Goal: Task Accomplishment & Management: Manage account settings

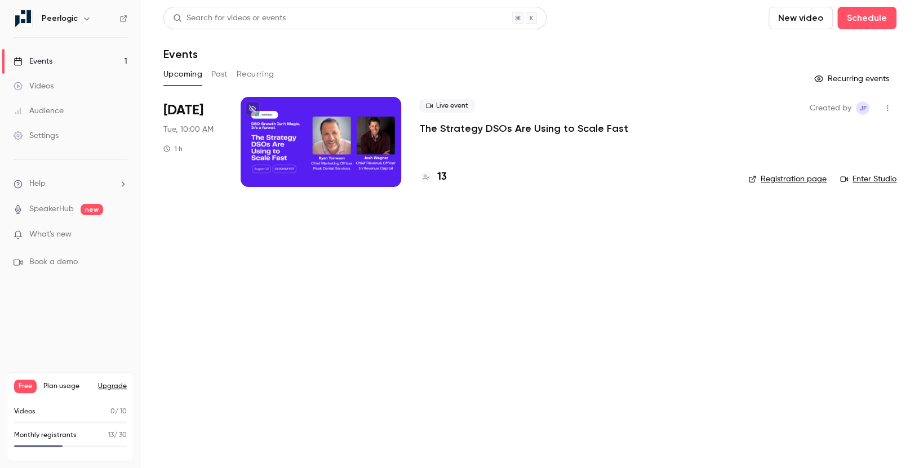
click at [90, 236] on p "What's new" at bounding box center [62, 235] width 96 height 12
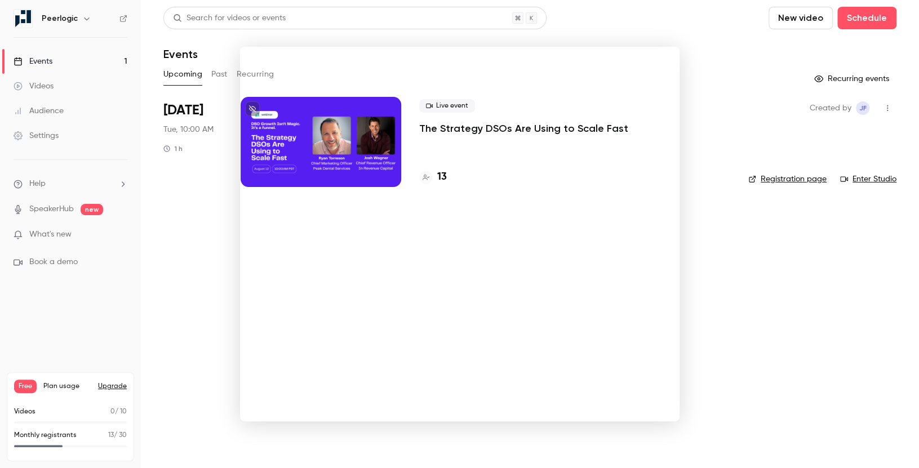
click at [0, 0] on noticeable-lightbox at bounding box center [0, 0] width 0 height 0
click at [74, 55] on div at bounding box center [459, 234] width 919 height 468
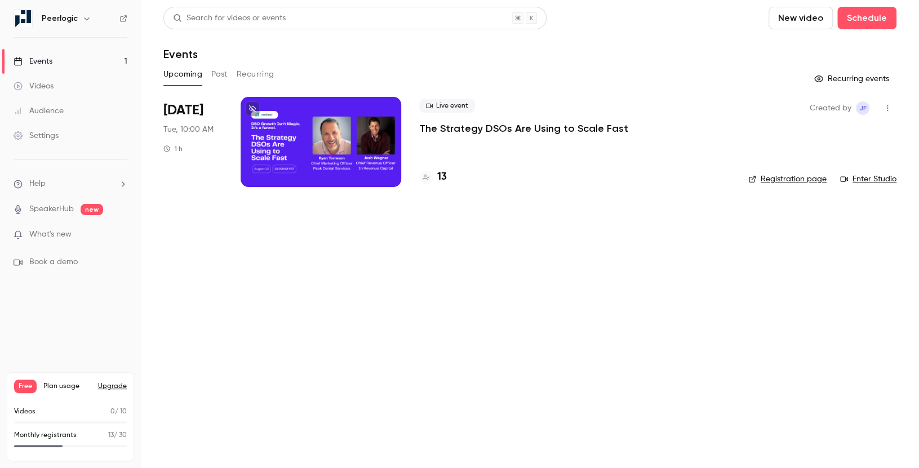
click at [61, 61] on link "Events 1" at bounding box center [70, 61] width 141 height 25
click at [369, 149] on div at bounding box center [321, 142] width 161 height 90
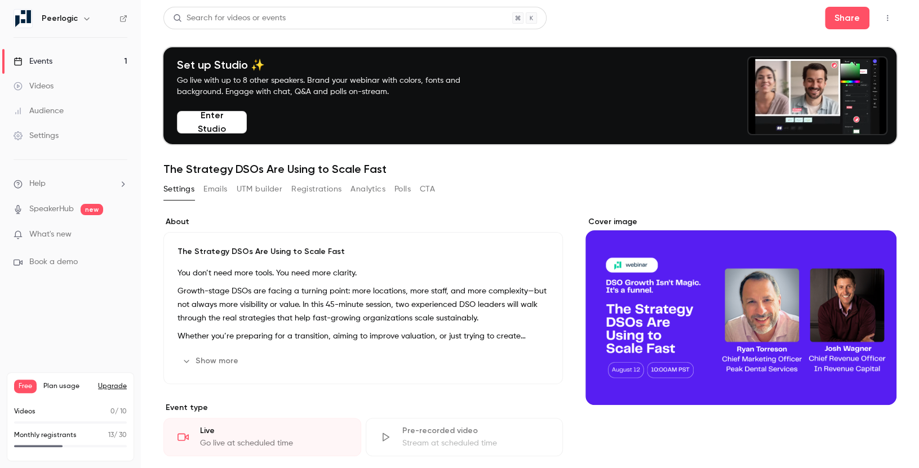
click at [890, 15] on icon "button" at bounding box center [887, 18] width 9 height 8
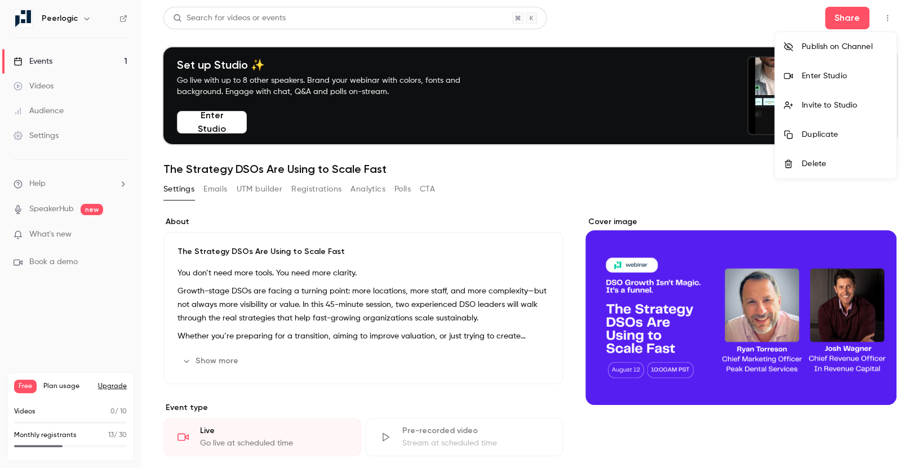
click at [400, 190] on div at bounding box center [459, 234] width 919 height 468
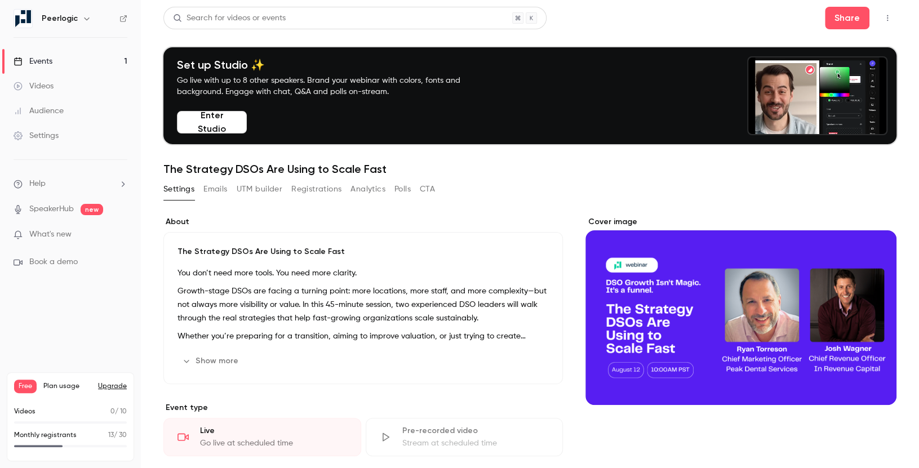
click at [433, 190] on button "CTA" at bounding box center [427, 189] width 15 height 18
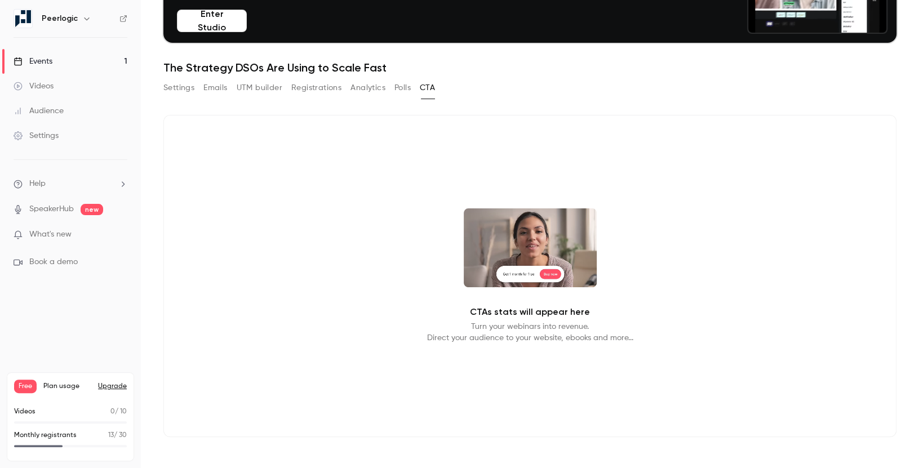
scroll to position [104, 0]
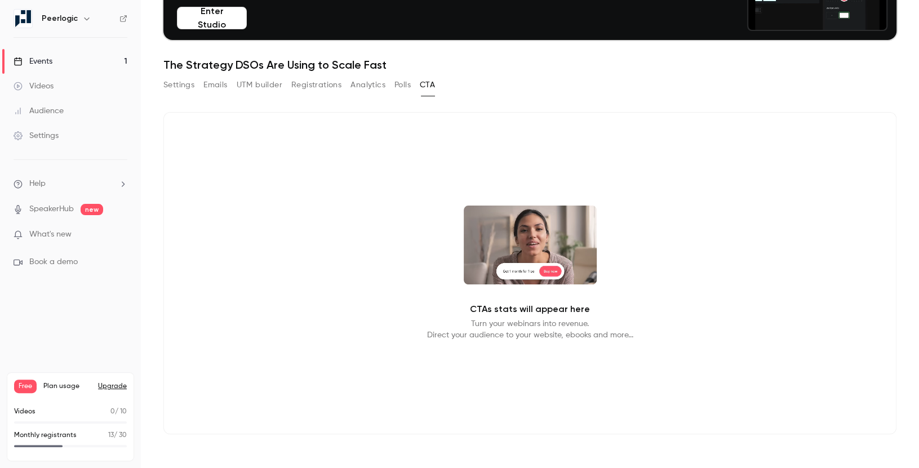
click at [538, 257] on video at bounding box center [530, 245] width 133 height 79
click at [51, 230] on span "What's new" at bounding box center [50, 235] width 42 height 12
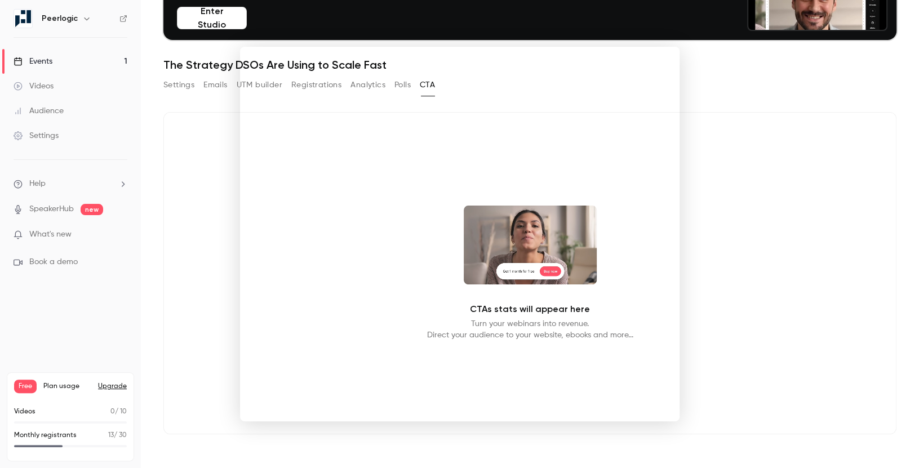
click at [760, 137] on div at bounding box center [459, 234] width 919 height 468
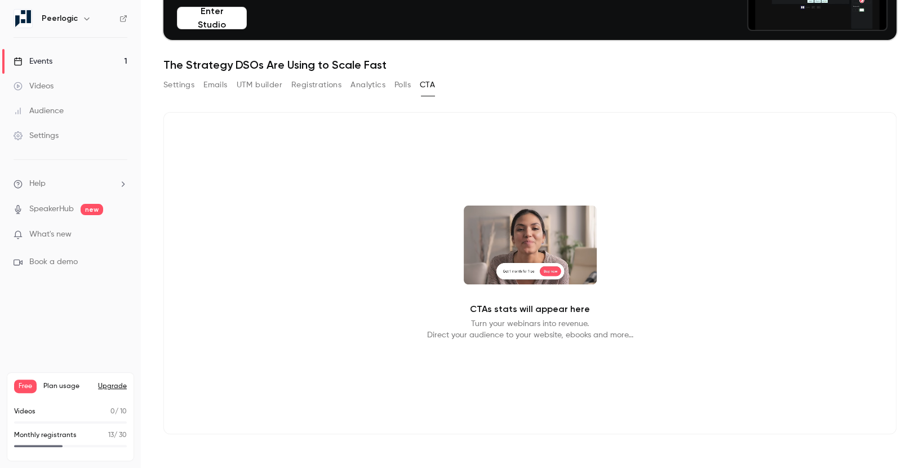
click at [180, 83] on button "Settings" at bounding box center [178, 85] width 31 height 18
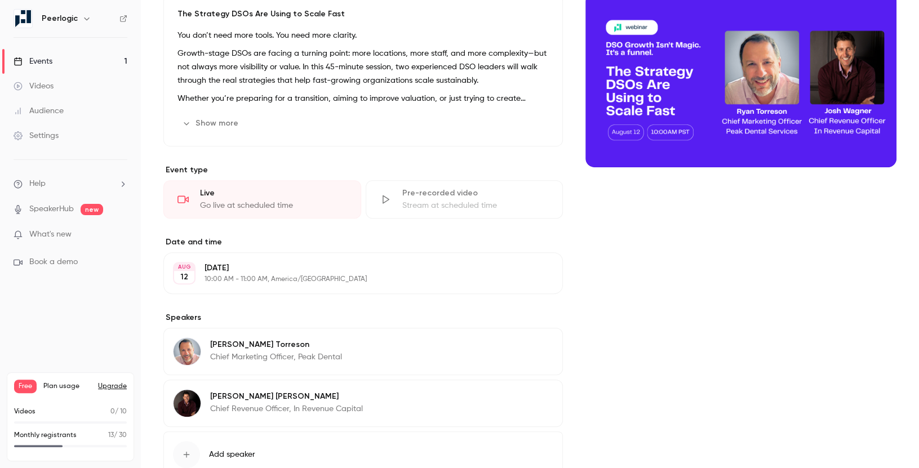
scroll to position [315, 0]
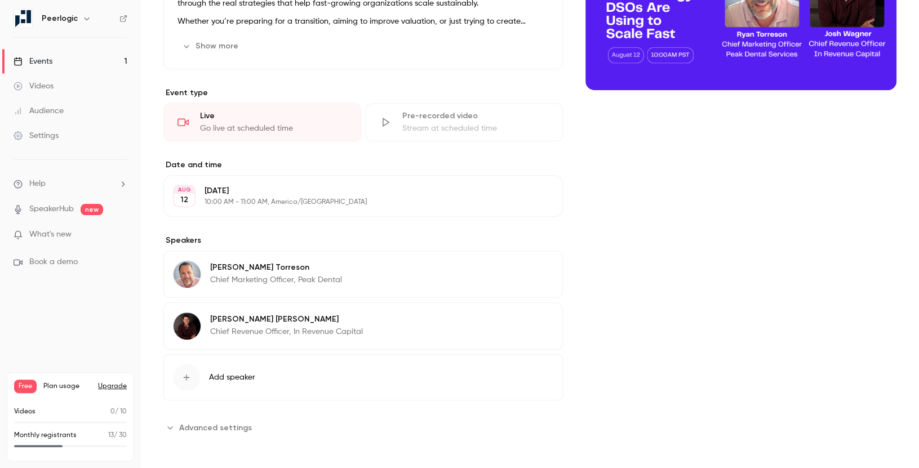
click at [196, 424] on span "Advanced settings" at bounding box center [215, 428] width 73 height 12
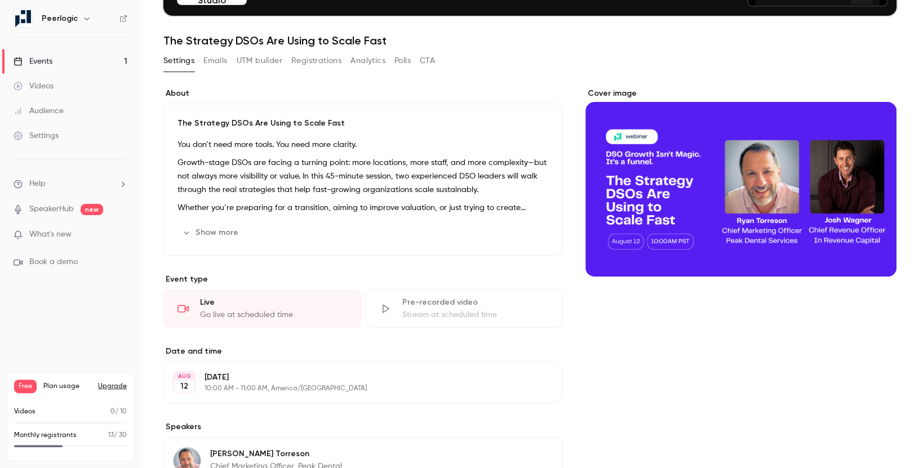
scroll to position [127, 0]
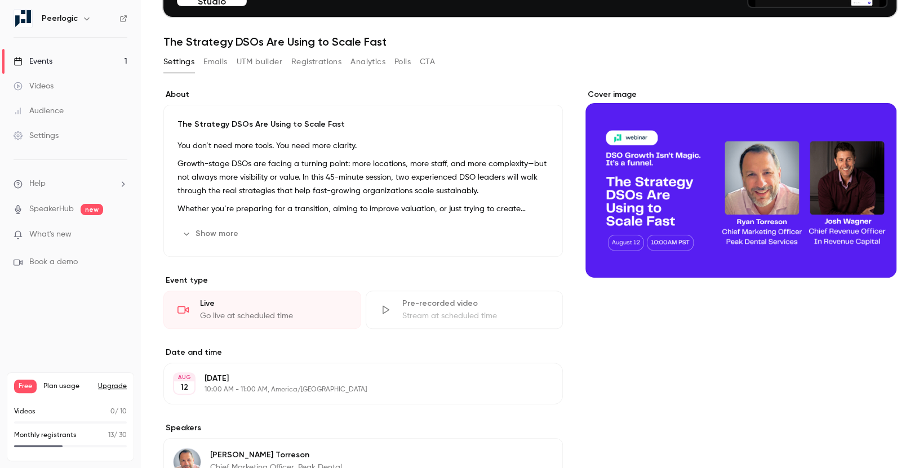
click at [227, 62] on button "Emails" at bounding box center [215, 62] width 24 height 18
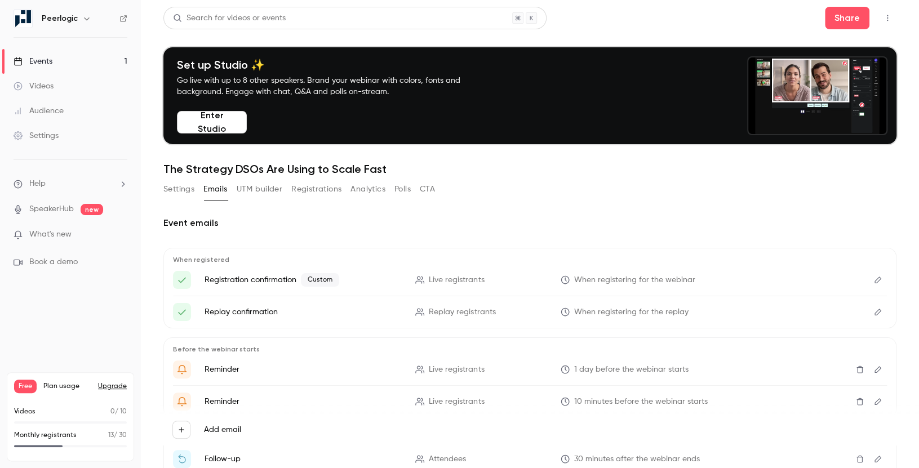
scroll to position [104, 0]
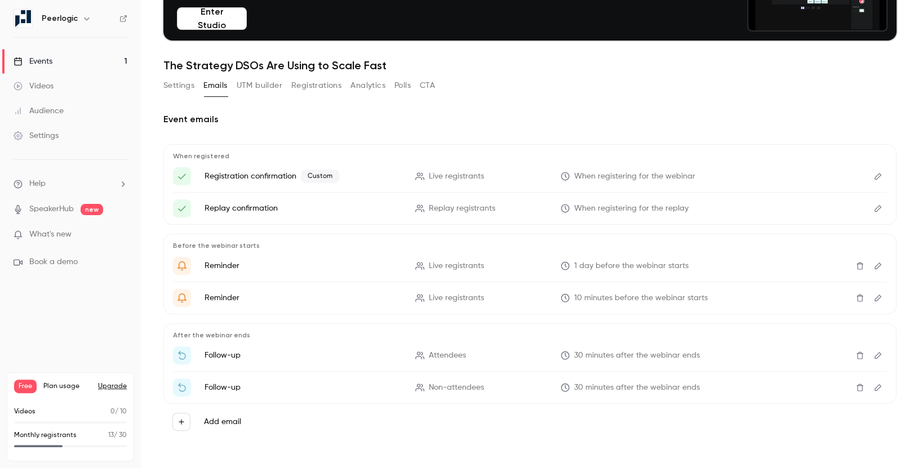
click at [265, 95] on div "Settings Emails UTM builder Registrations Analytics Polls CTA" at bounding box center [299, 88] width 272 height 23
click at [319, 93] on button "Registrations" at bounding box center [316, 86] width 50 height 18
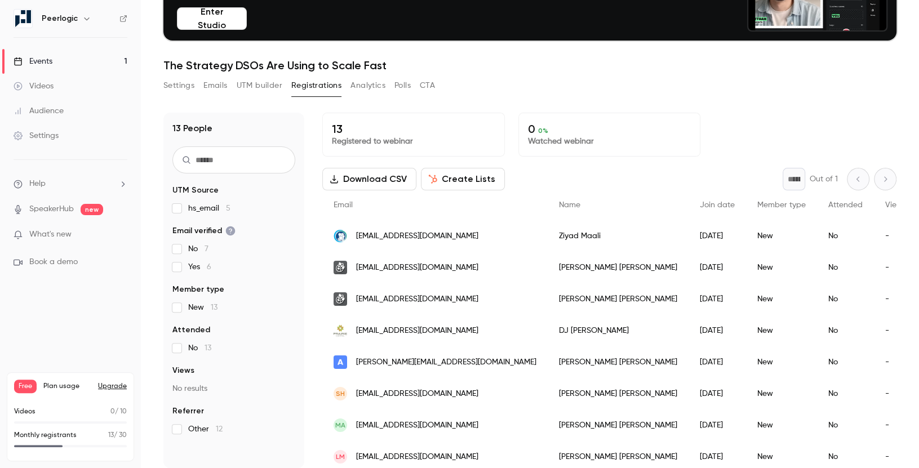
click at [361, 83] on button "Analytics" at bounding box center [367, 86] width 35 height 18
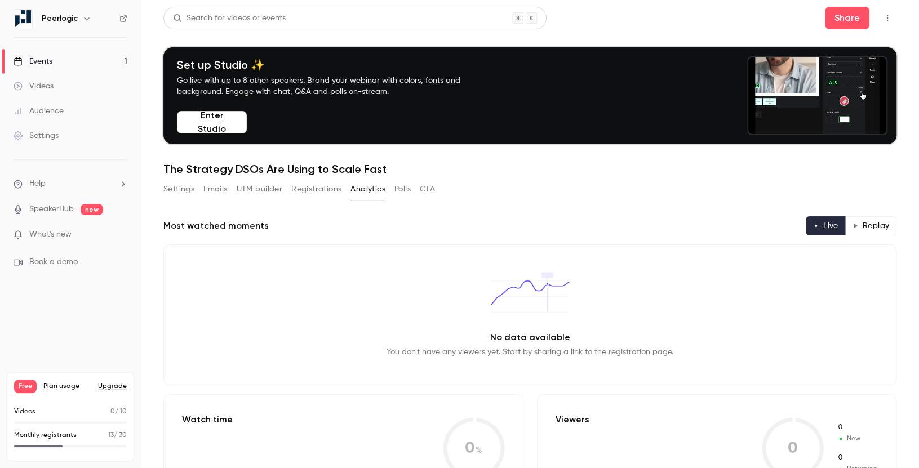
click at [224, 118] on button "Enter Studio" at bounding box center [212, 122] width 70 height 23
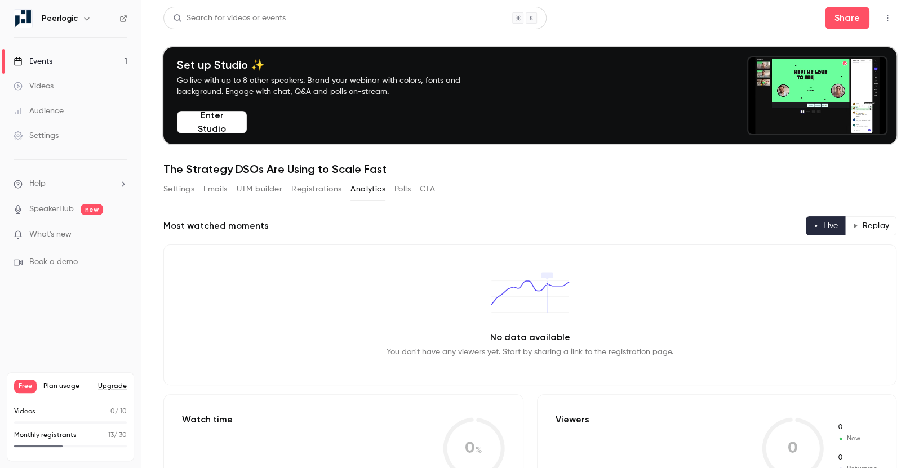
click at [185, 189] on button "Settings" at bounding box center [178, 189] width 31 height 18
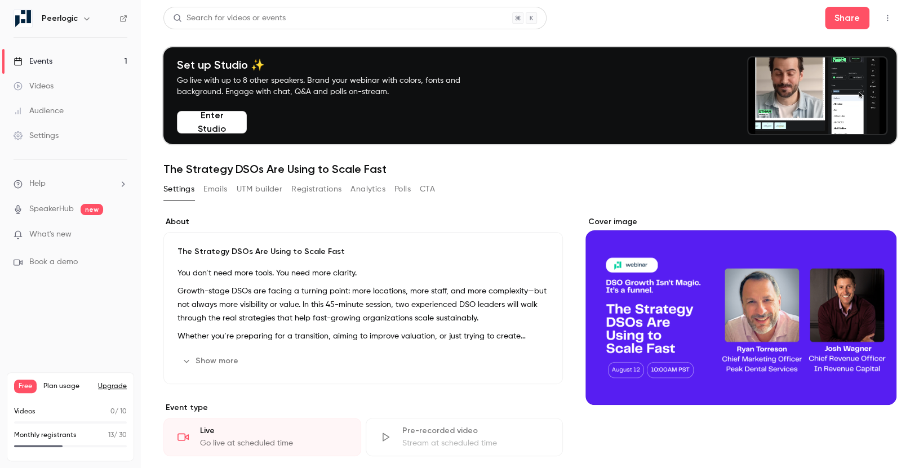
click at [311, 193] on button "Registrations" at bounding box center [316, 189] width 50 height 18
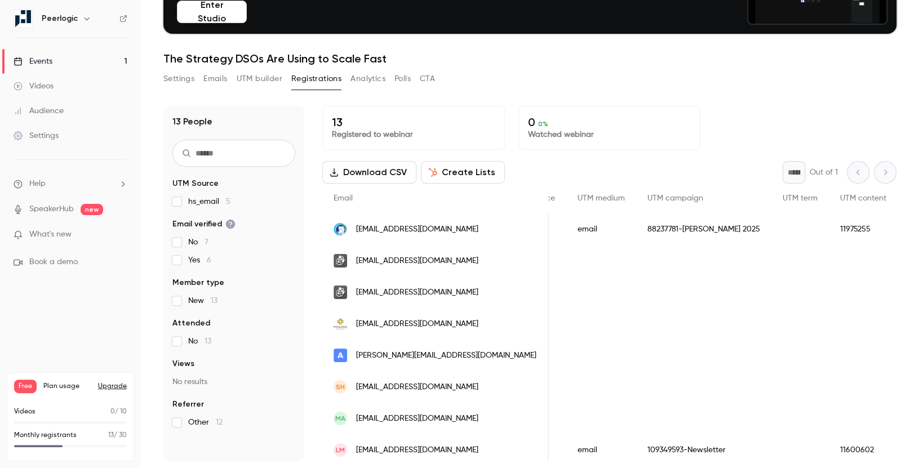
click at [453, 171] on button "Create Lists" at bounding box center [463, 172] width 84 height 23
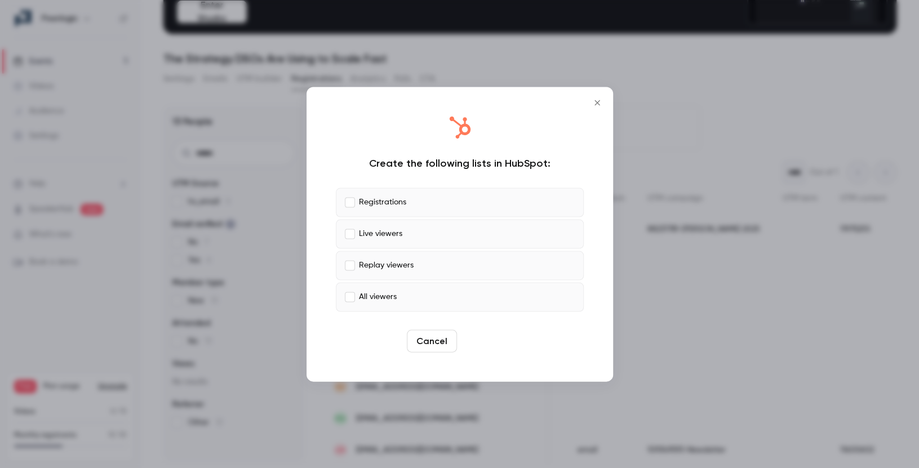
click at [505, 339] on button "Create" at bounding box center [486, 341] width 51 height 23
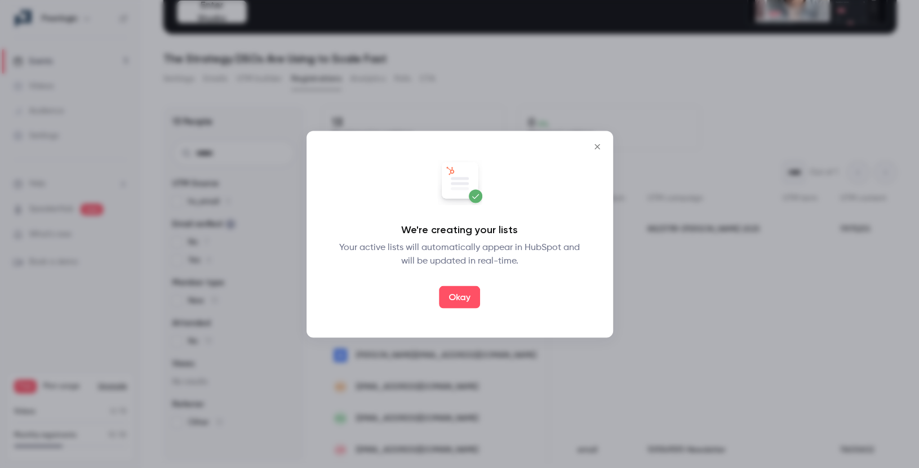
click at [455, 308] on div "We're creating your lists Your active lists will automatically appear in HubSpo…" at bounding box center [460, 234] width 284 height 184
click at [470, 283] on div "We're creating your lists Your active lists will automatically appear in HubSpo…" at bounding box center [460, 234] width 284 height 184
click at [472, 284] on div "We're creating your lists Your active lists will automatically appear in HubSpo…" at bounding box center [460, 234] width 284 height 184
click at [476, 290] on button "Okay" at bounding box center [459, 297] width 41 height 23
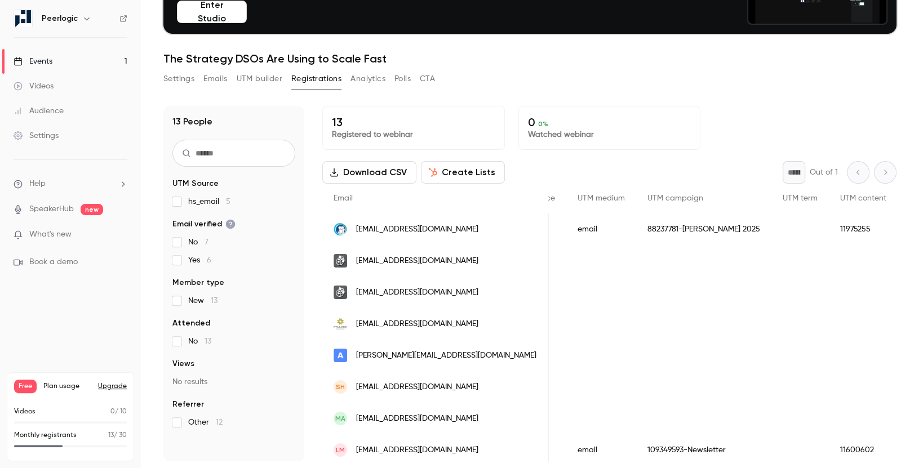
scroll to position [162, 0]
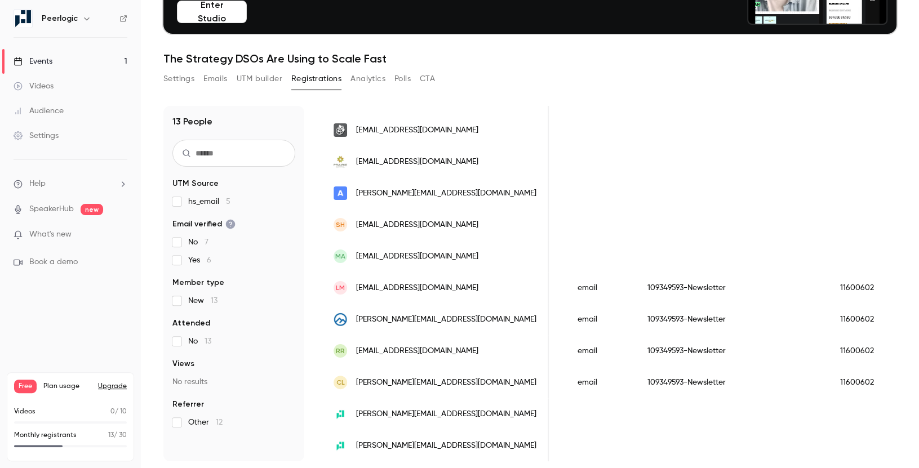
click at [166, 77] on button "Settings" at bounding box center [178, 79] width 31 height 18
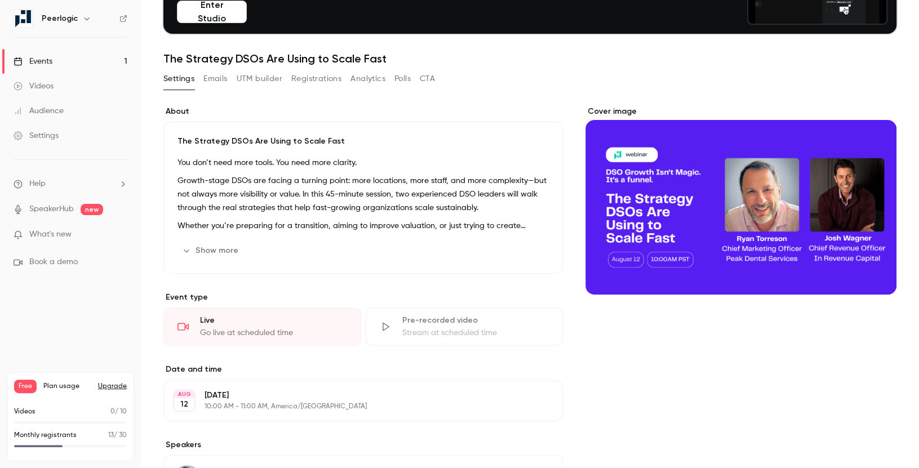
click at [374, 405] on p "10:00 AM - 11:00 AM, America/[GEOGRAPHIC_DATA]" at bounding box center [354, 406] width 299 height 9
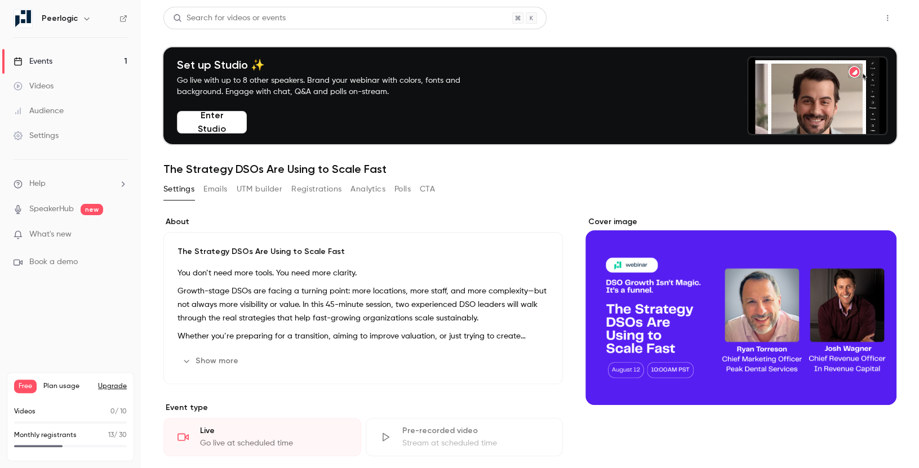
click at [857, 11] on button "Share" at bounding box center [847, 18] width 45 height 23
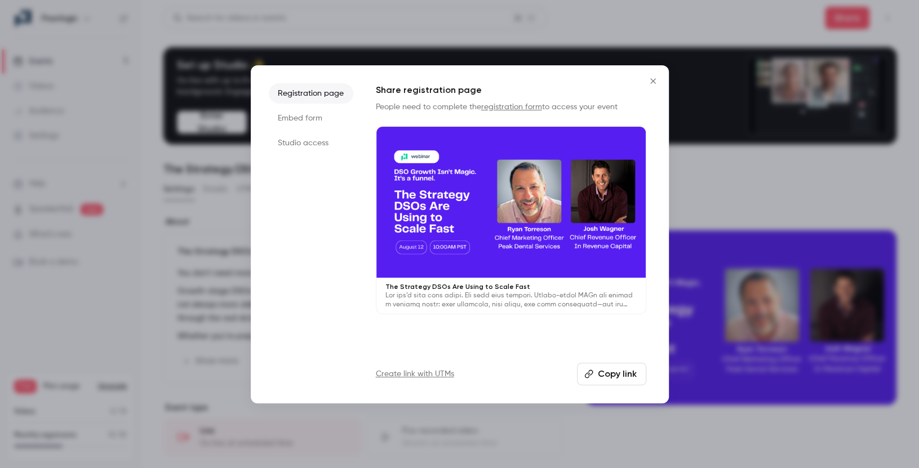
click at [616, 374] on button "Copy link" at bounding box center [611, 374] width 69 height 23
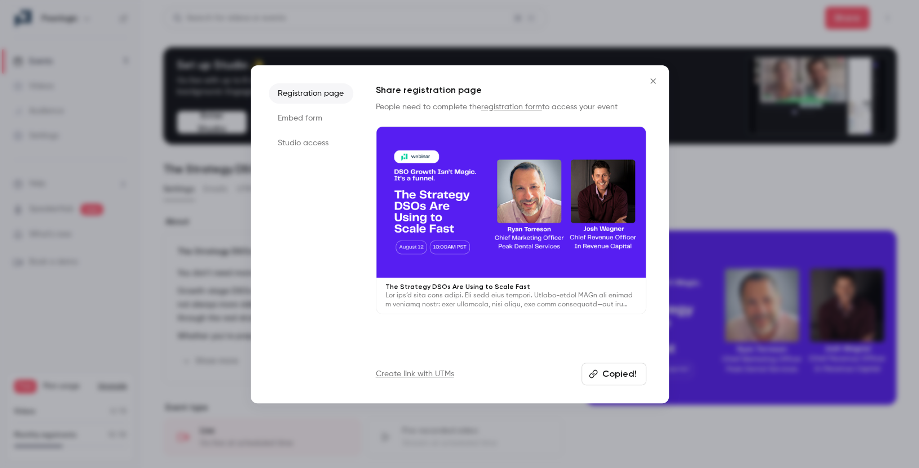
click at [502, 106] on link "registration form" at bounding box center [511, 107] width 61 height 8
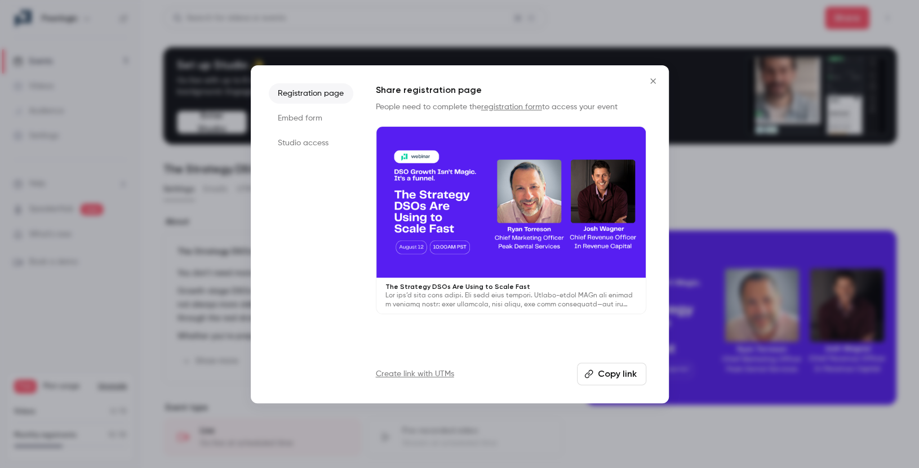
click at [655, 81] on icon "Close" at bounding box center [653, 81] width 14 height 9
